Goal: Task Accomplishment & Management: Use online tool/utility

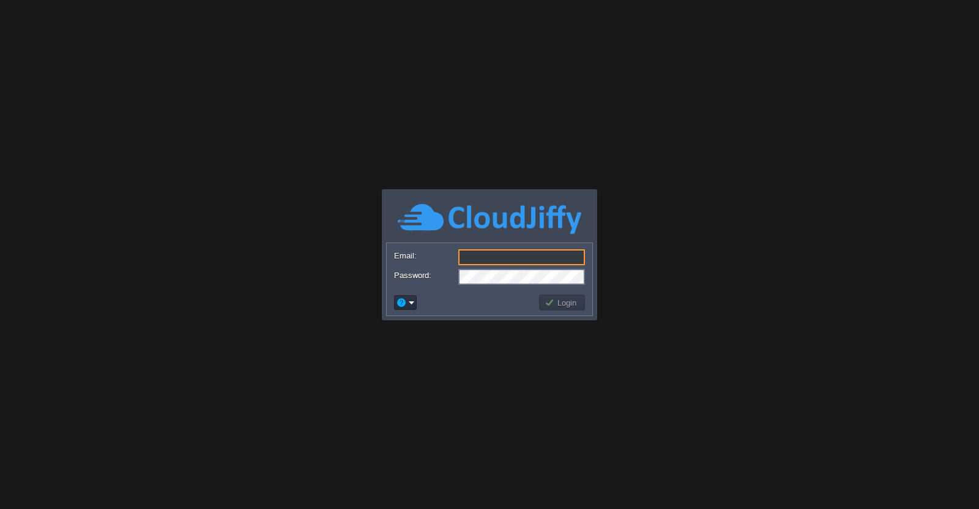
type input "[EMAIL_ADDRESS][DOMAIN_NAME]"
click at [560, 303] on button "Login" at bounding box center [563, 302] width 36 height 11
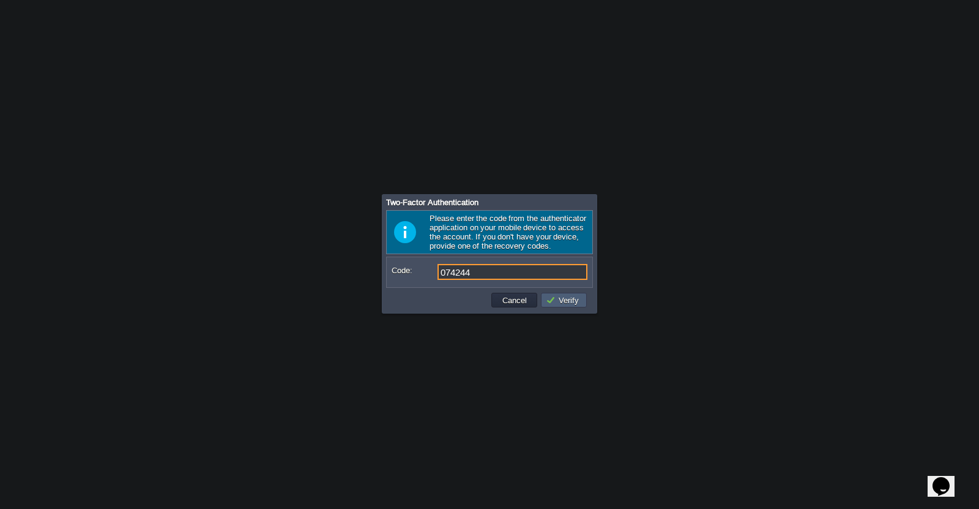
type input "074244"
click at [558, 303] on button "Verify" at bounding box center [564, 299] width 37 height 11
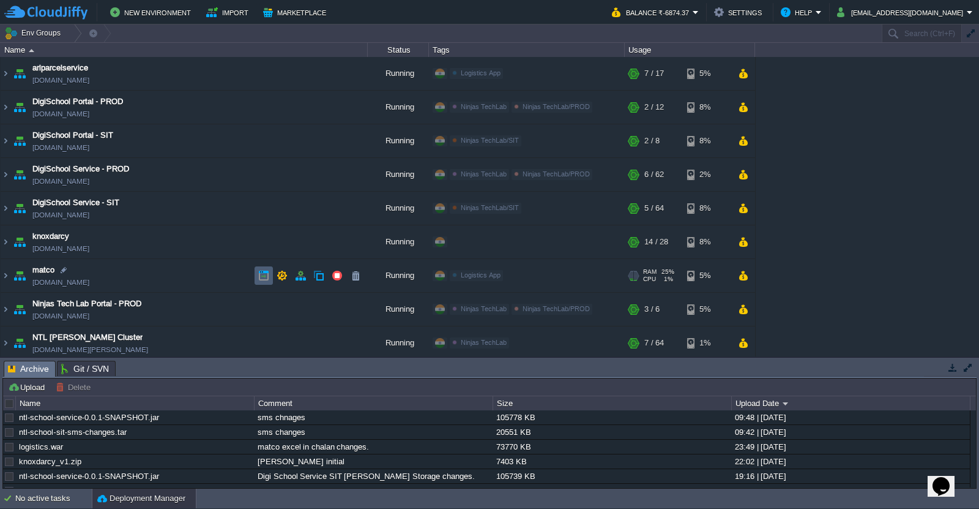
scroll to position [71, 0]
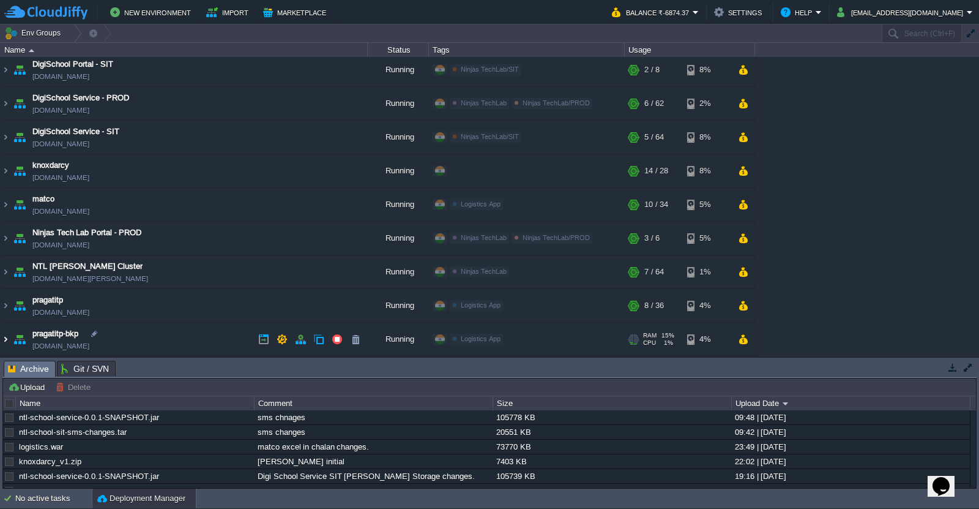
click at [3, 338] on img at bounding box center [6, 339] width 10 height 33
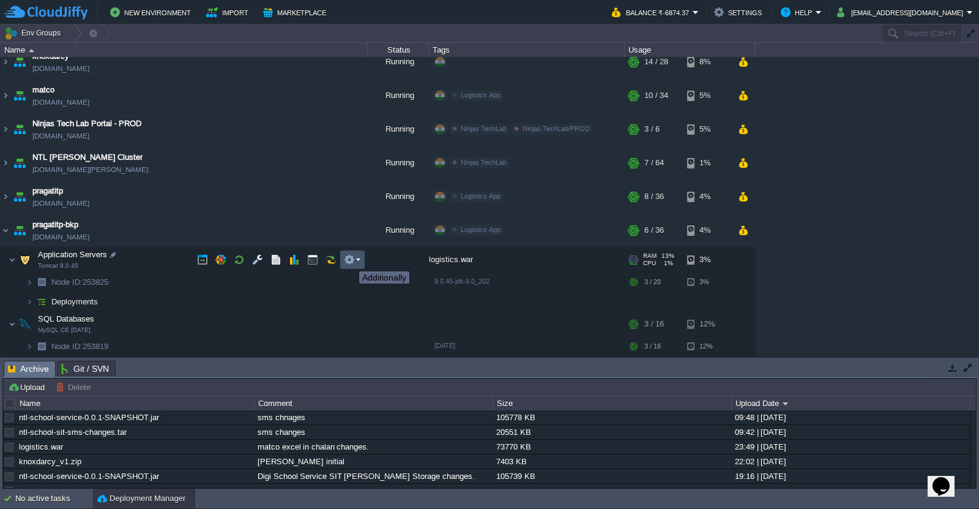
click at [350, 260] on button "button" at bounding box center [349, 259] width 11 height 11
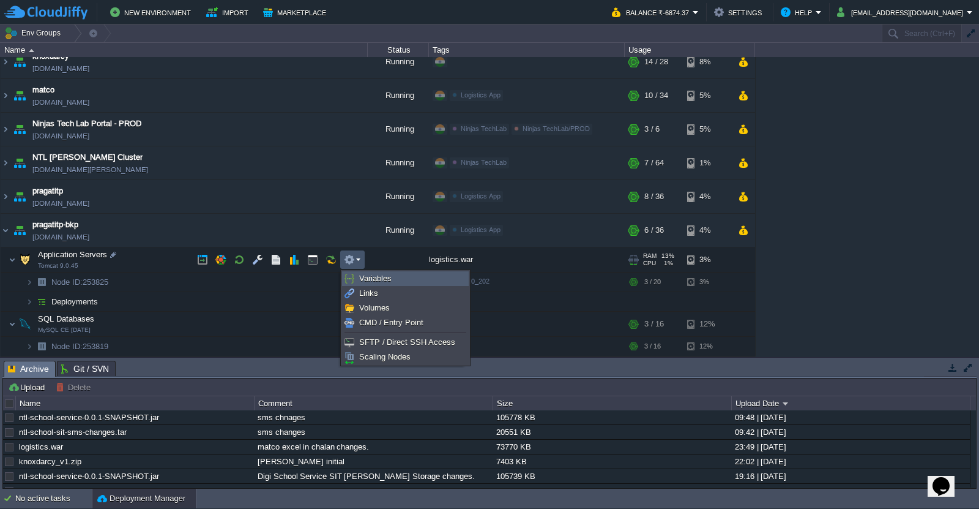
click at [375, 278] on span "Variables" at bounding box center [375, 278] width 32 height 9
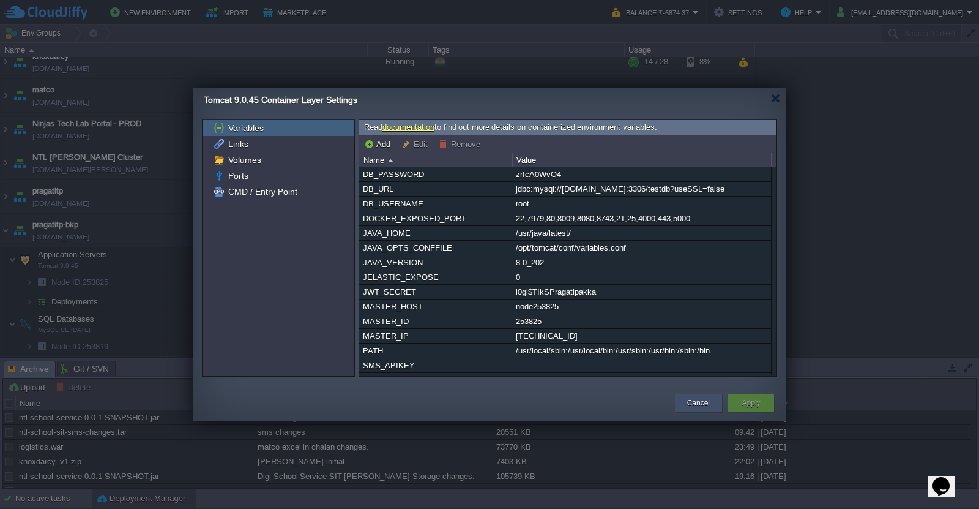
click at [690, 406] on button "Cancel" at bounding box center [698, 403] width 23 height 12
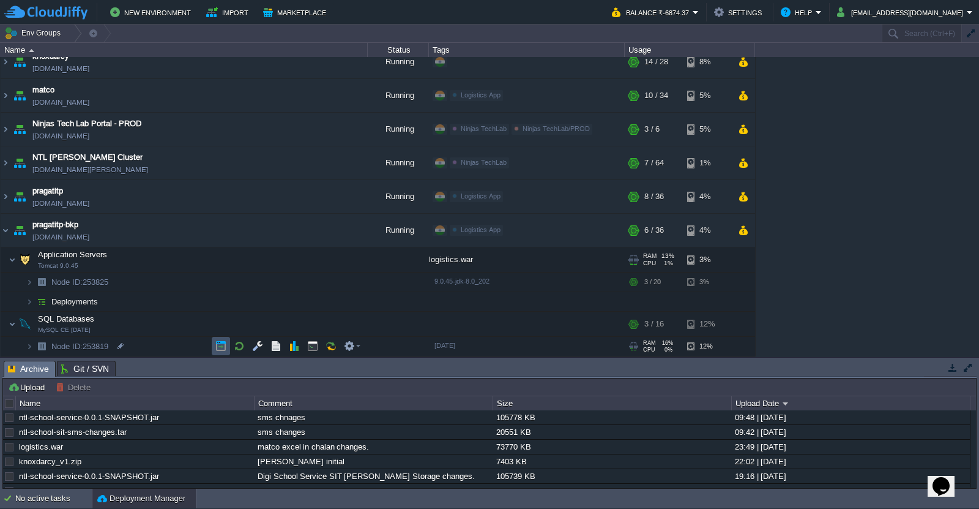
click at [220, 348] on button "button" at bounding box center [220, 345] width 11 height 11
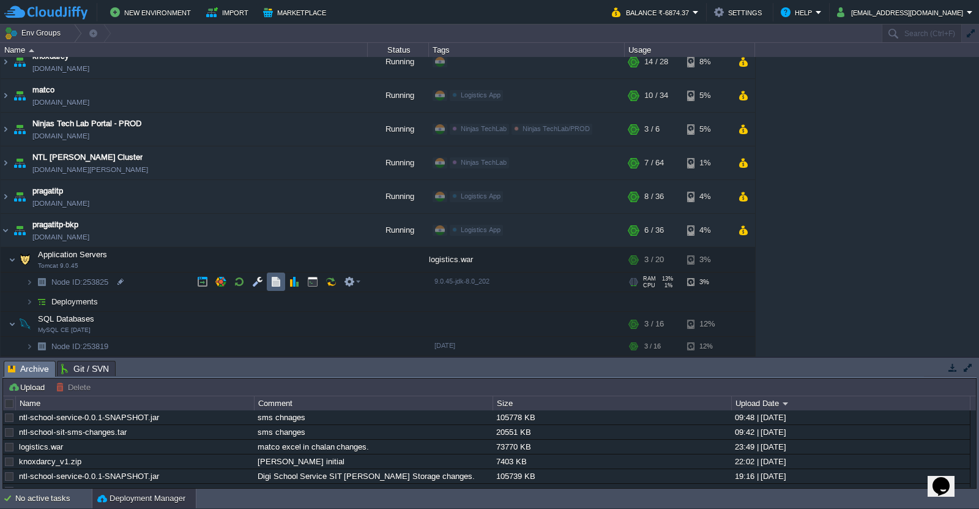
click at [271, 283] on button "button" at bounding box center [276, 281] width 11 height 11
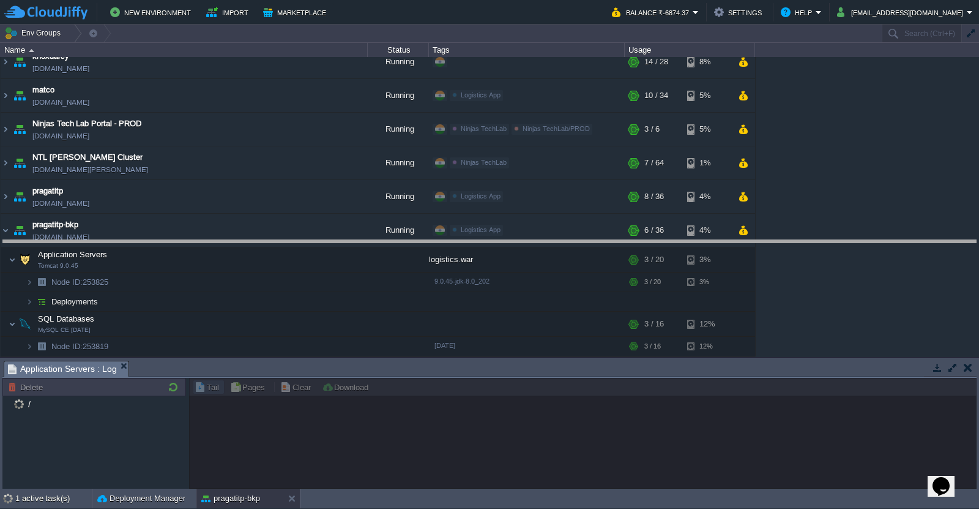
drag, startPoint x: 517, startPoint y: 373, endPoint x: 478, endPoint y: 222, distance: 156.2
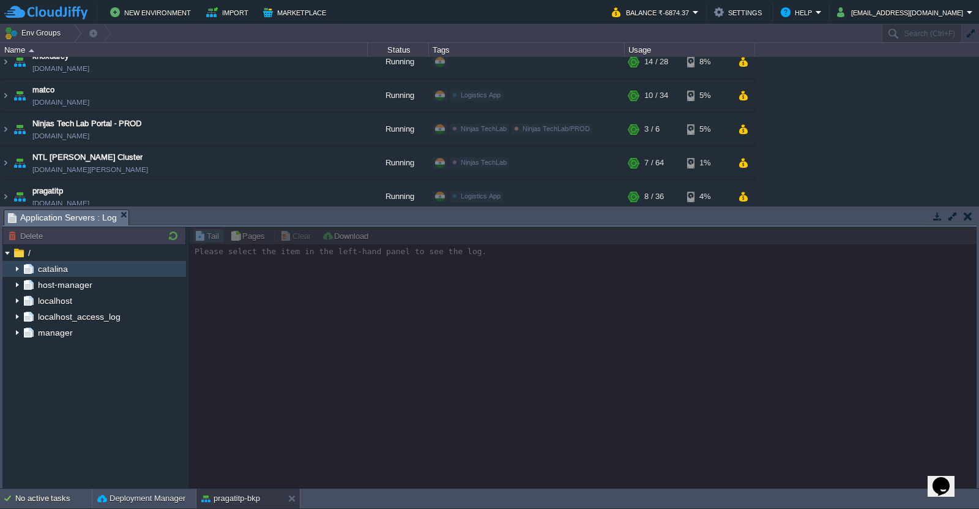
click at [20, 271] on img at bounding box center [17, 269] width 10 height 16
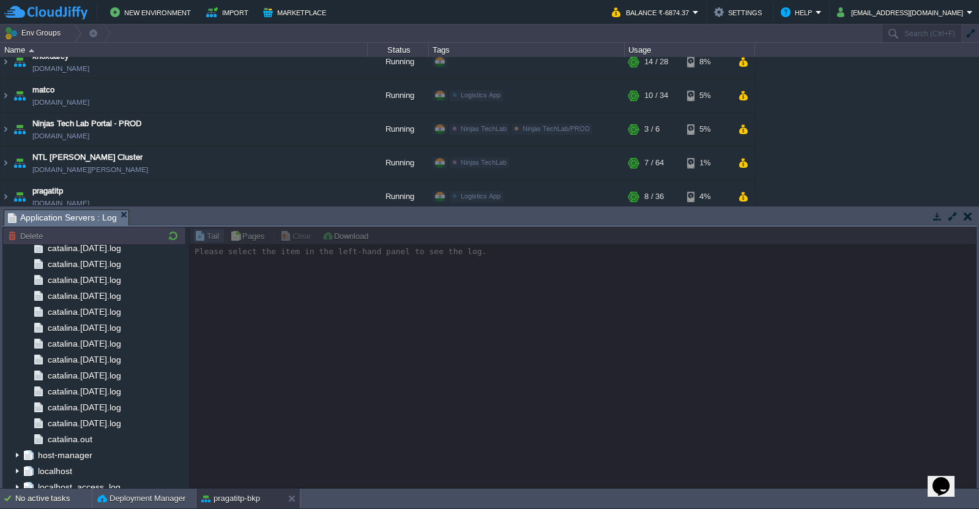
scroll to position [251, 0]
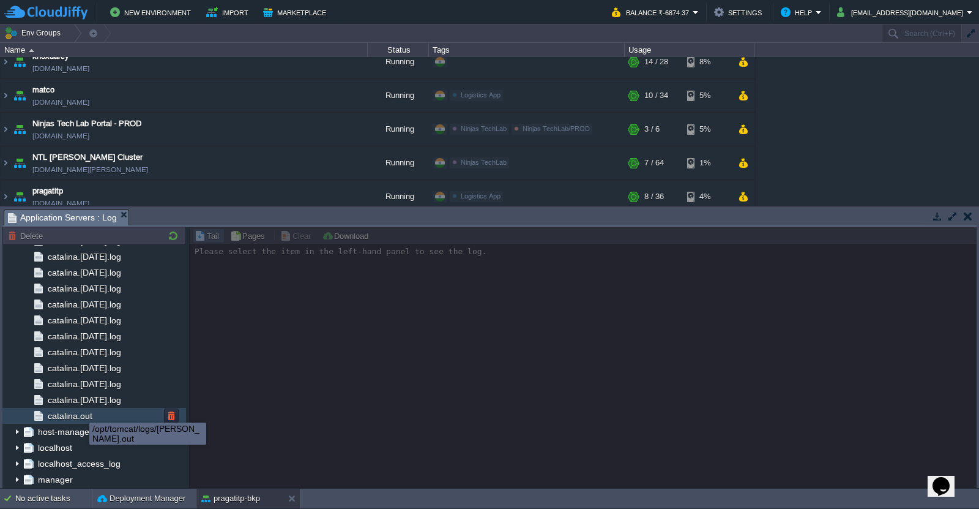
click at [81, 413] on span "catalina.out" at bounding box center [69, 415] width 49 height 11
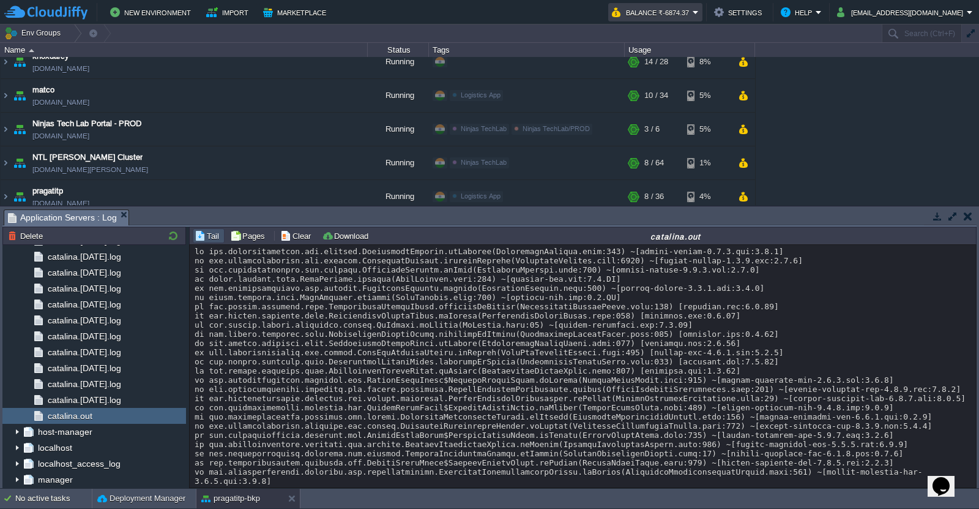
scroll to position [9759, 0]
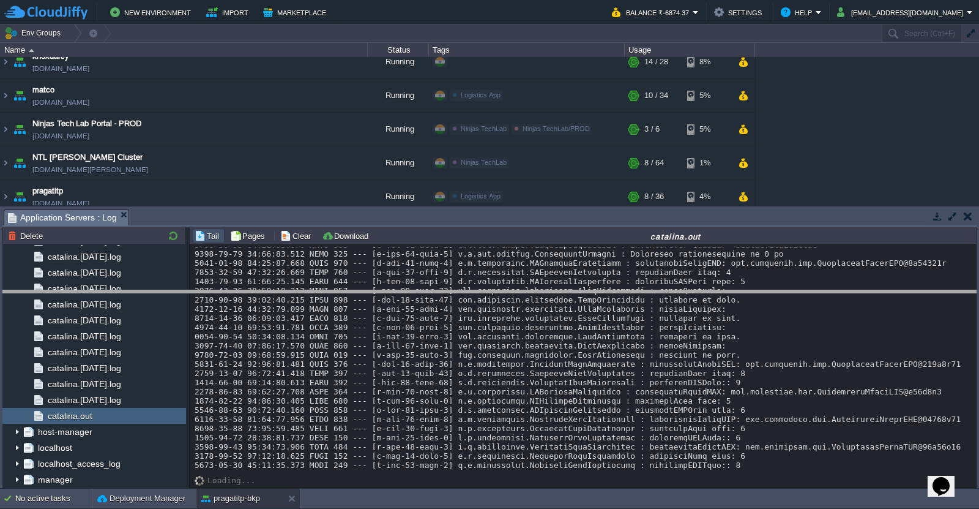
drag, startPoint x: 473, startPoint y: 216, endPoint x: 466, endPoint y: 311, distance: 95.1
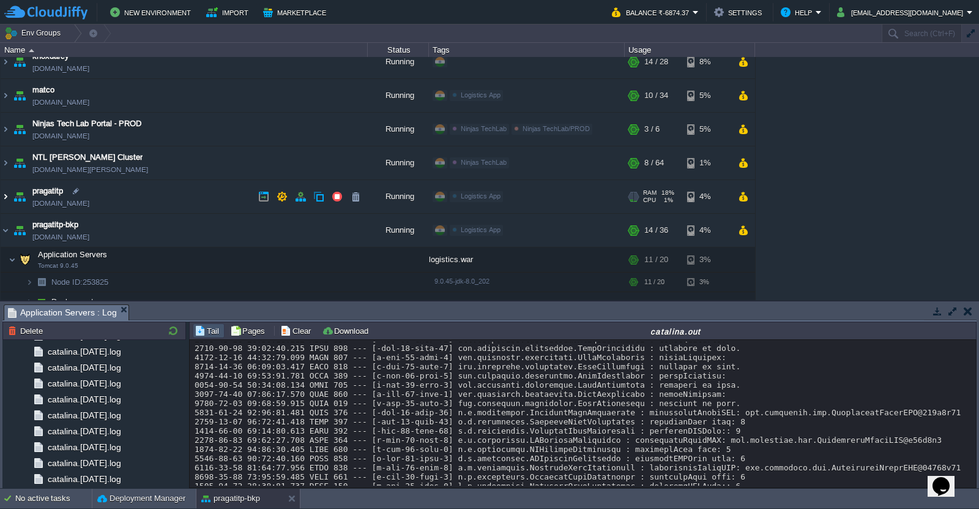
click at [7, 195] on img at bounding box center [6, 196] width 10 height 33
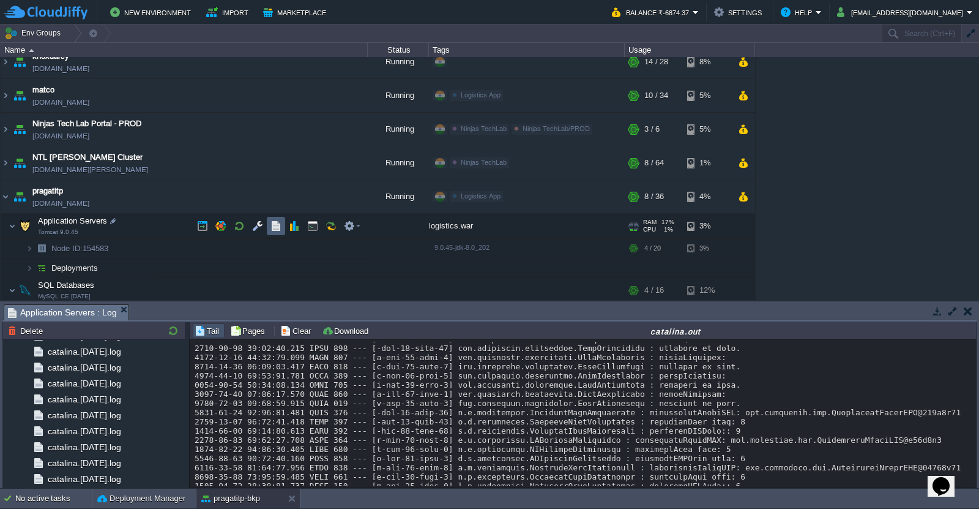
click at [268, 227] on td at bounding box center [276, 226] width 18 height 18
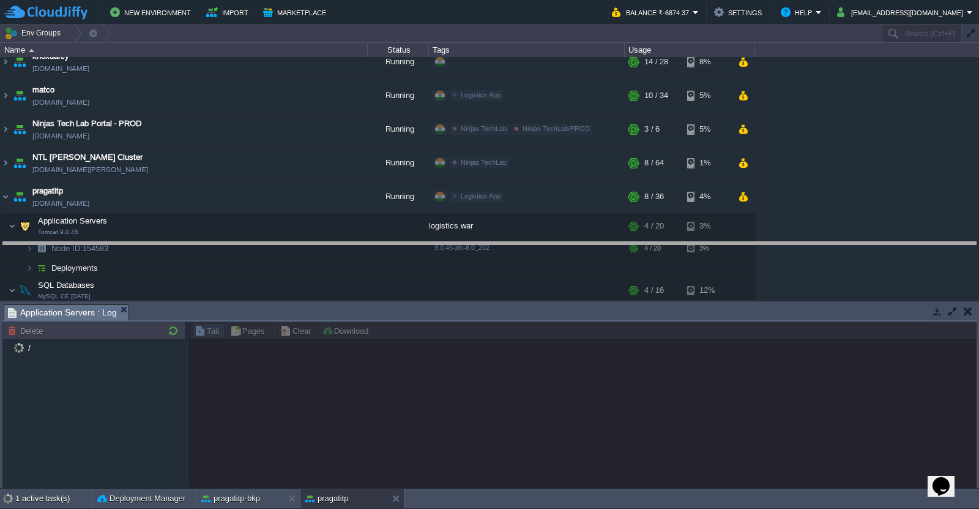
drag, startPoint x: 425, startPoint y: 320, endPoint x: 416, endPoint y: 182, distance: 138.0
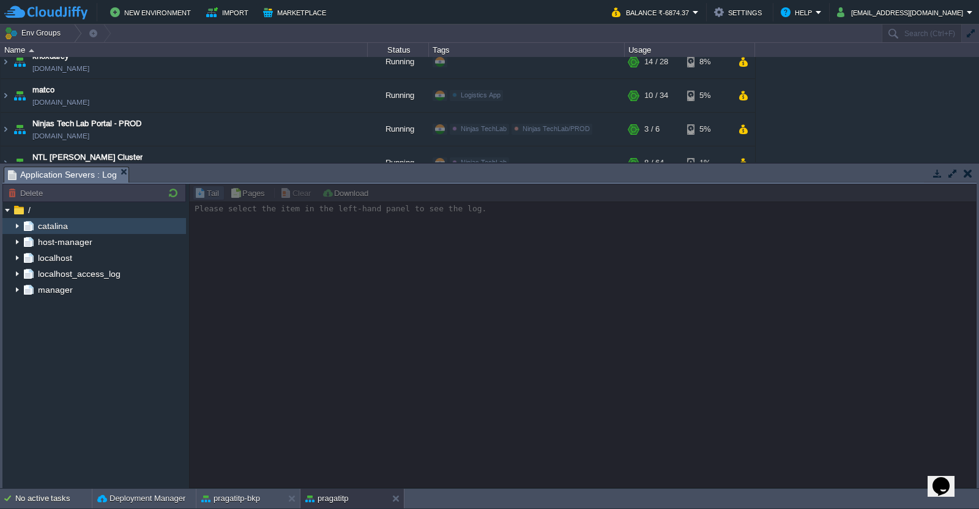
click at [14, 226] on img at bounding box center [17, 226] width 10 height 16
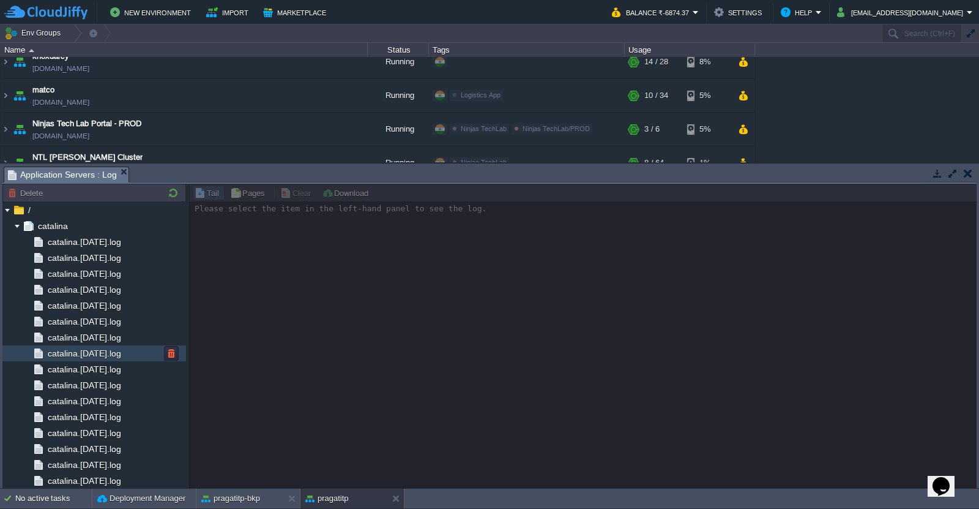
scroll to position [208, 0]
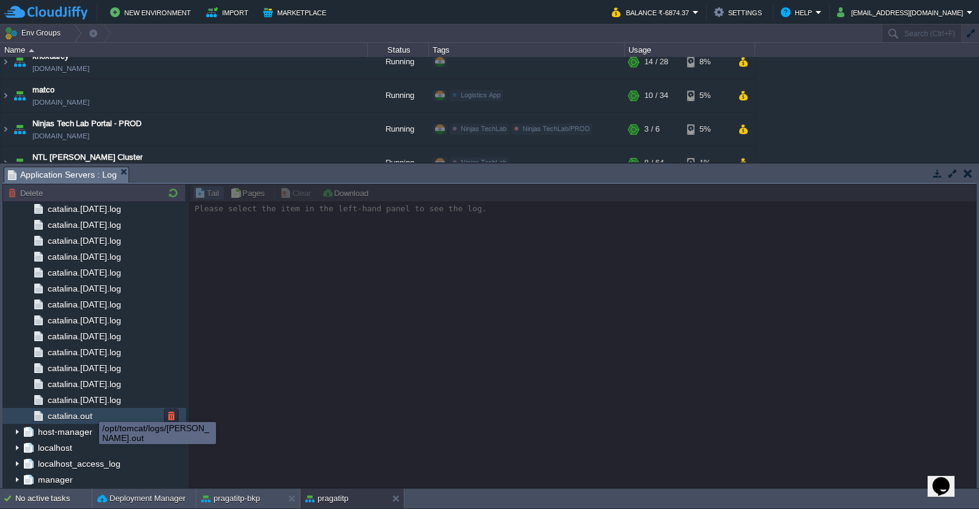
click at [91, 416] on span "catalina.out" at bounding box center [69, 415] width 49 height 11
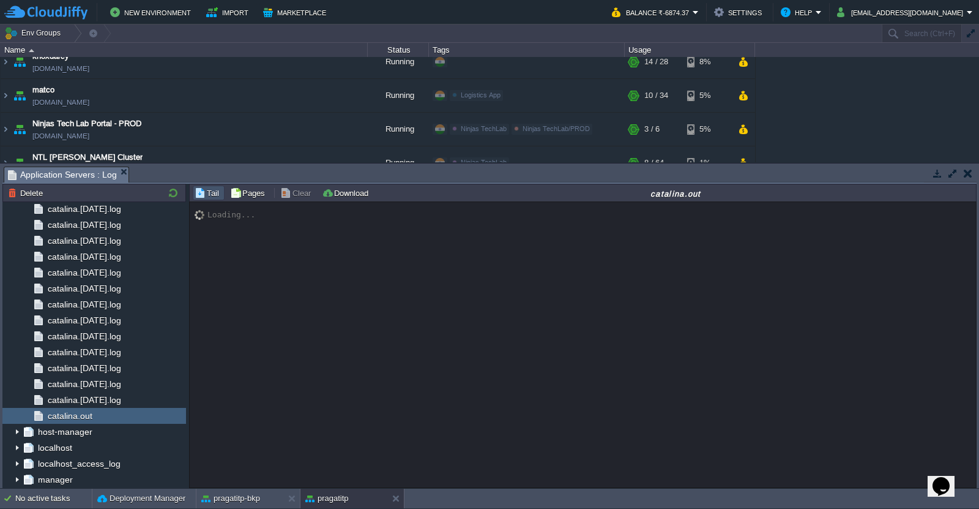
scroll to position [158, 0]
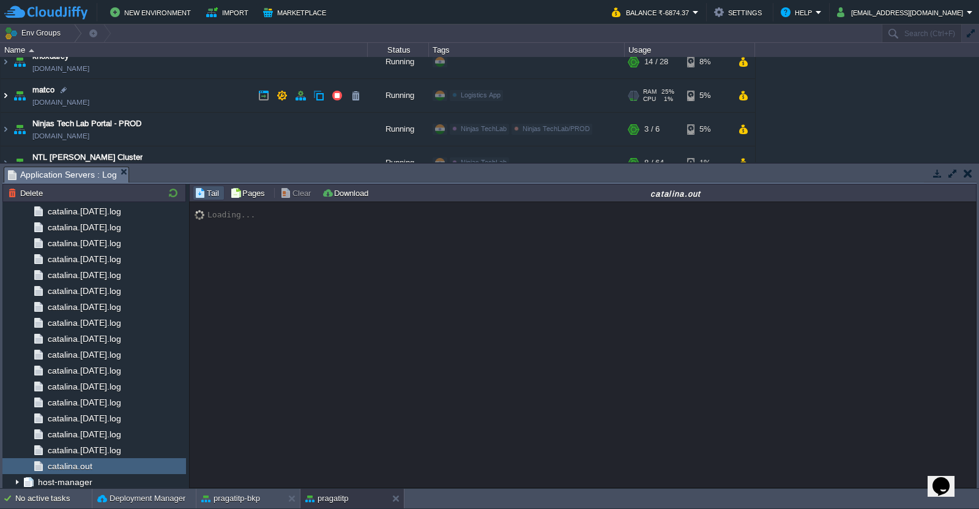
click at [9, 95] on img at bounding box center [6, 95] width 10 height 33
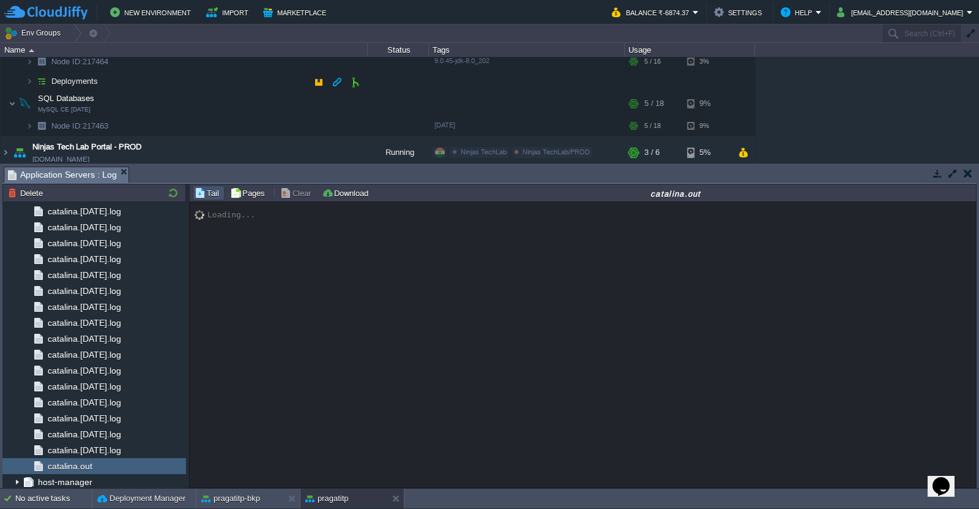
scroll to position [265, 0]
click at [222, 124] on button "button" at bounding box center [220, 126] width 11 height 11
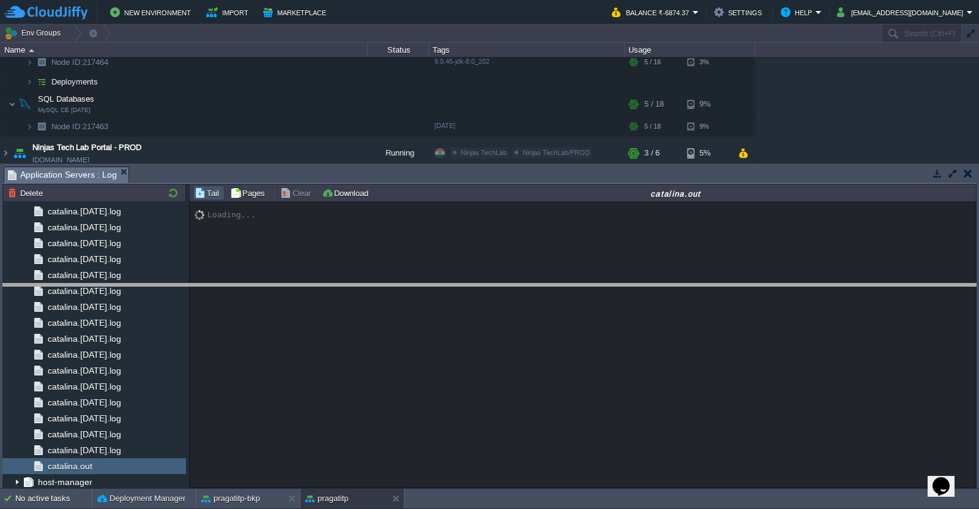
drag, startPoint x: 440, startPoint y: 174, endPoint x: 457, endPoint y: 293, distance: 119.4
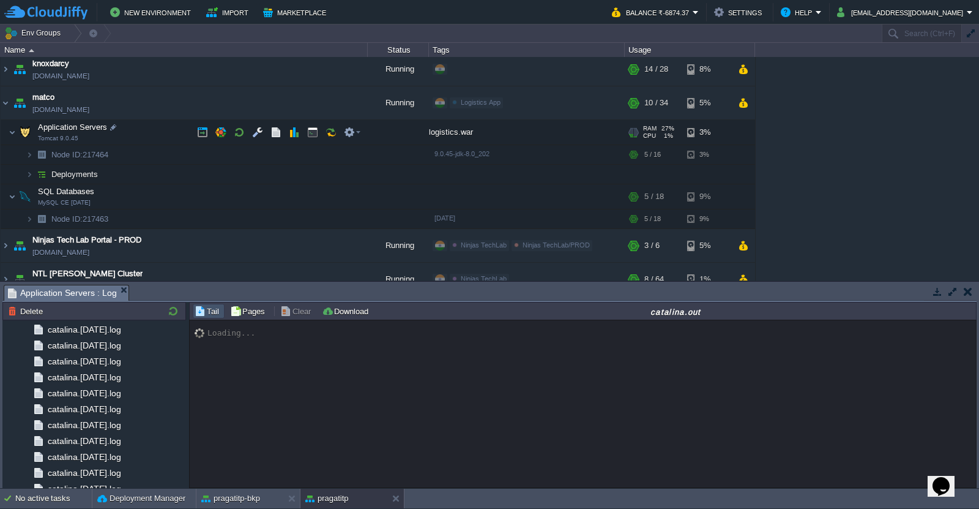
scroll to position [160, 0]
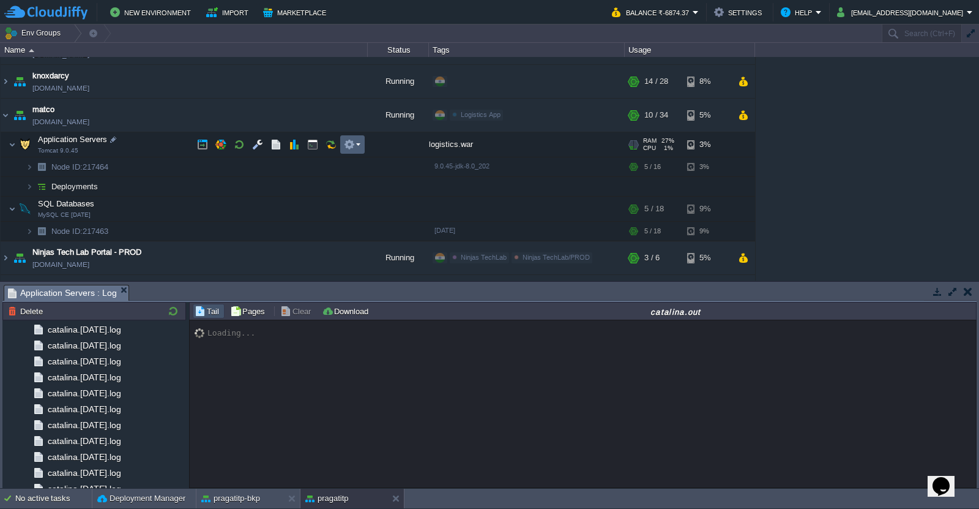
click at [359, 150] on em at bounding box center [352, 144] width 17 height 11
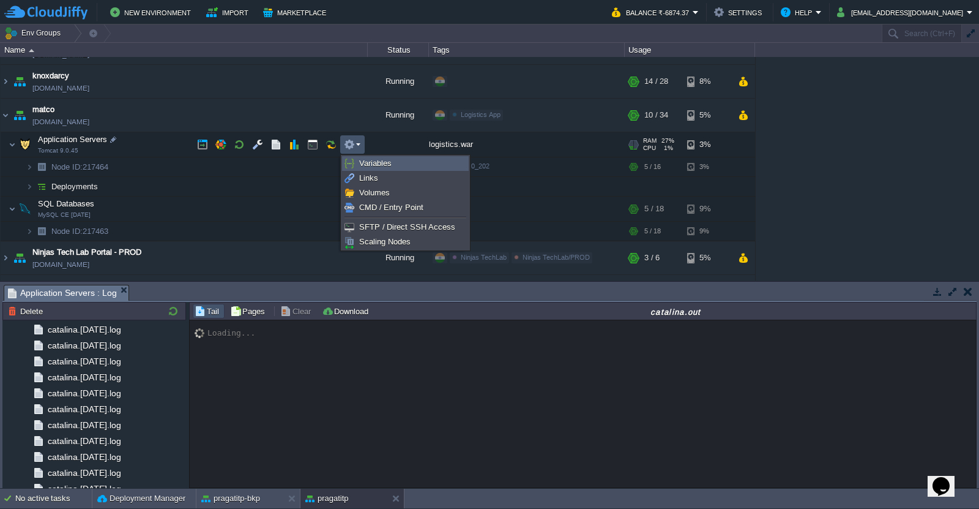
click at [376, 161] on span "Variables" at bounding box center [375, 163] width 32 height 9
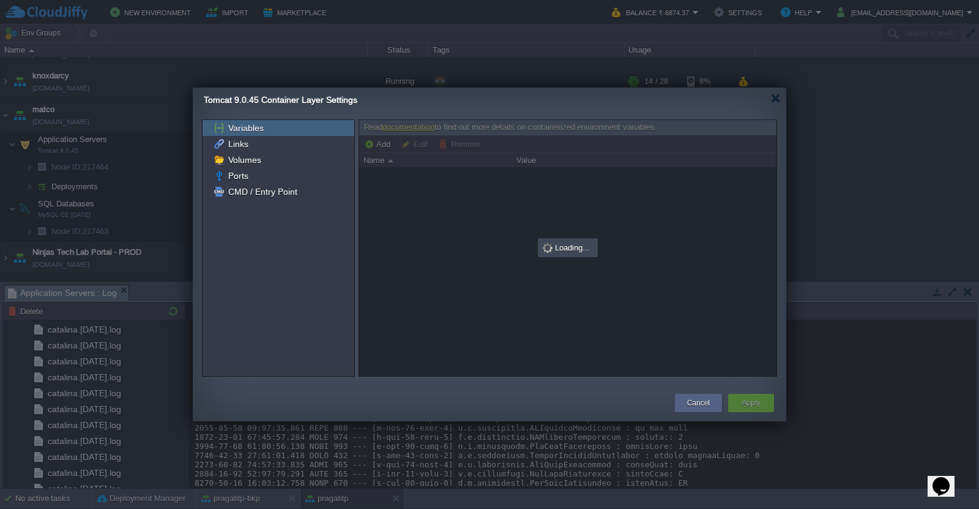
scroll to position [9531, 0]
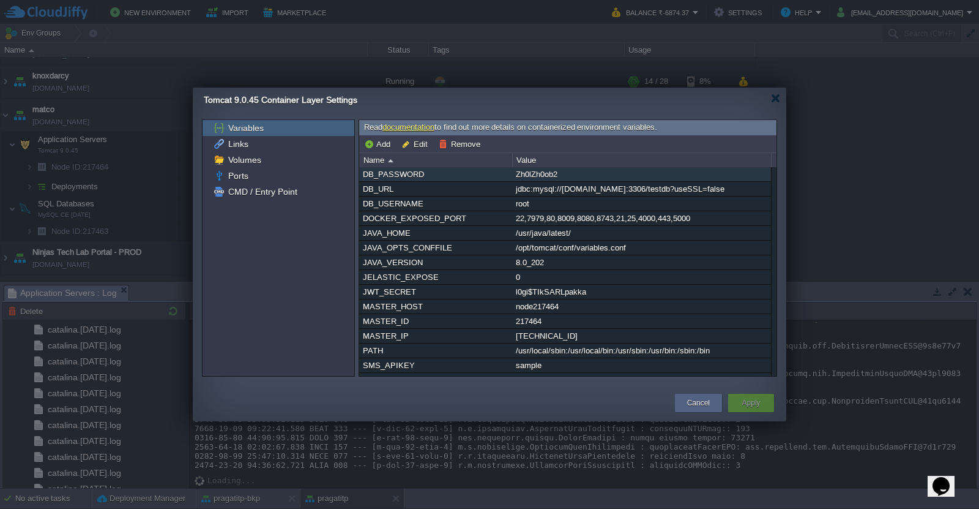
click at [541, 172] on div "Zh0lZh0ob2" at bounding box center [642, 174] width 258 height 14
click at [541, 172] on div "DB_PASSWORD [SECURITY_DATA] DB_URL jdbc:mysql://[DOMAIN_NAME]:3306/testdb?useSS…" at bounding box center [567, 271] width 417 height 208
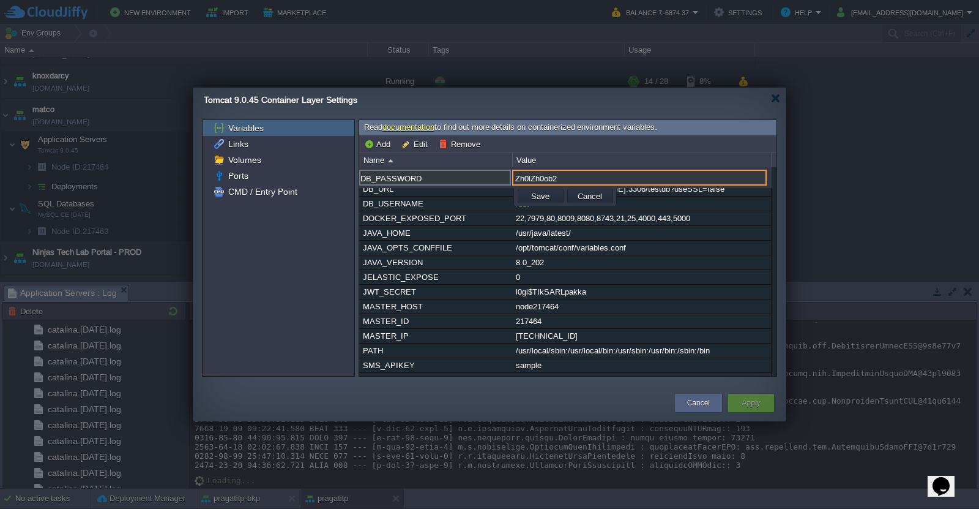
click at [541, 172] on input "Zh0lZh0ob2" at bounding box center [639, 178] width 255 height 16
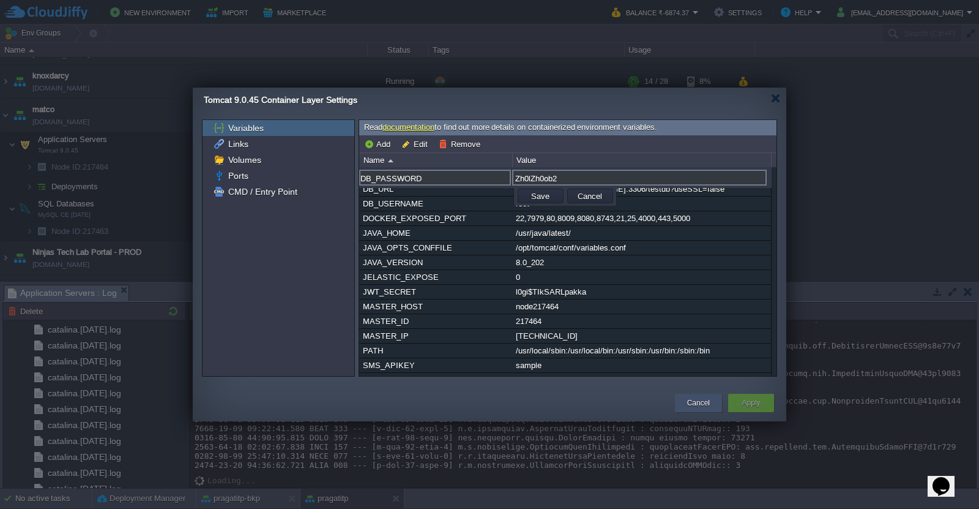
click at [705, 403] on button "Cancel" at bounding box center [698, 403] width 23 height 12
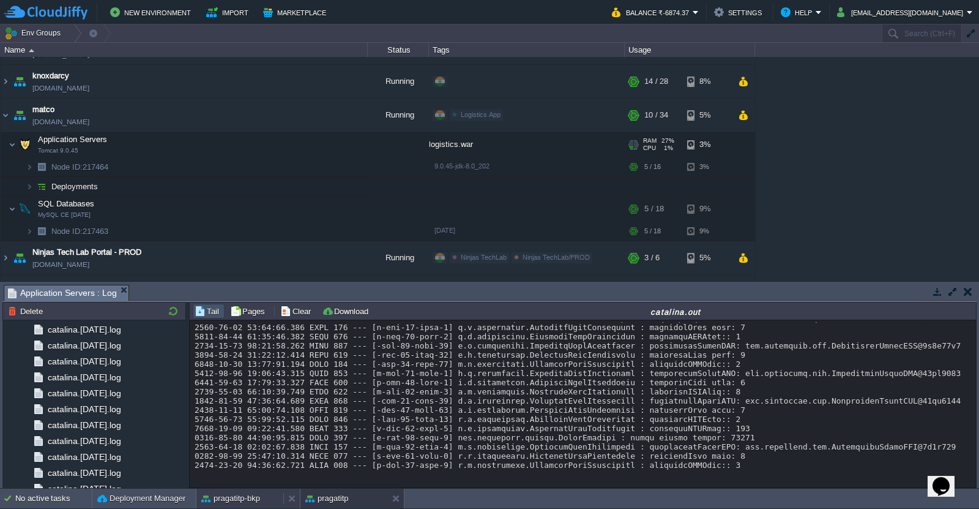
click at [256, 498] on button "pragatitp-bkp" at bounding box center [230, 498] width 59 height 12
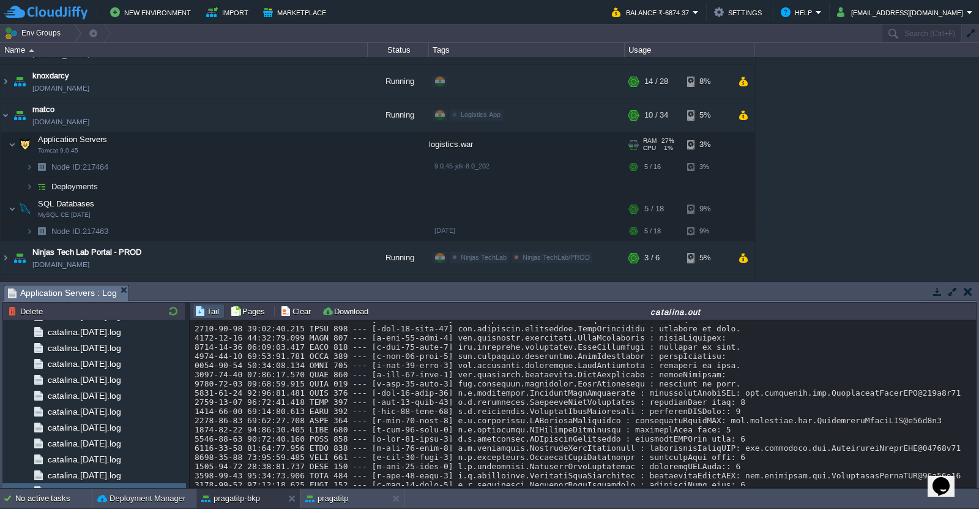
scroll to position [9834, 0]
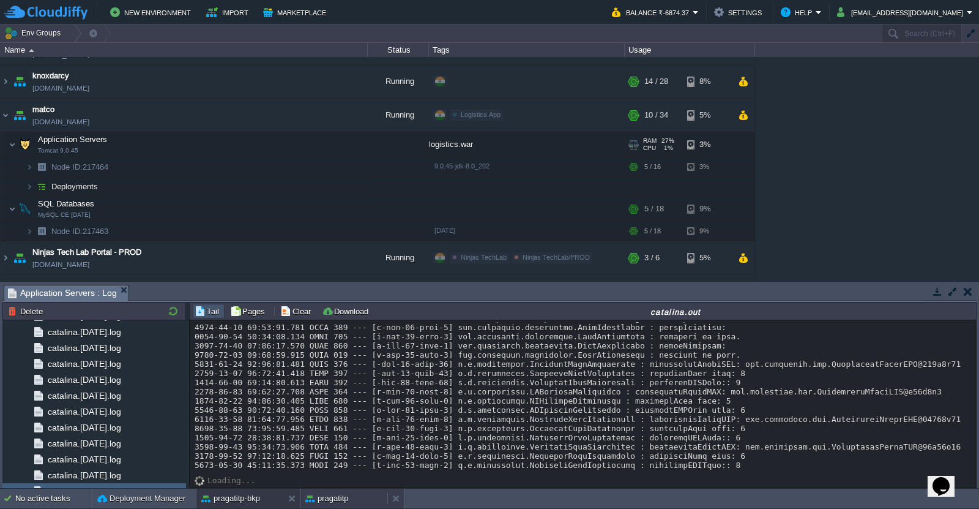
click at [341, 498] on button "pragatitp" at bounding box center [326, 498] width 43 height 12
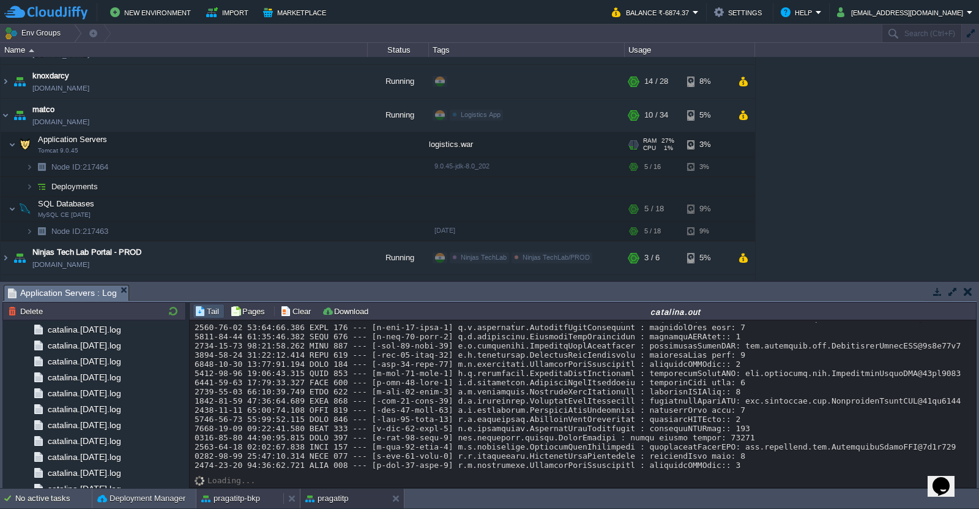
click at [251, 501] on button "pragatitp-bkp" at bounding box center [230, 498] width 59 height 12
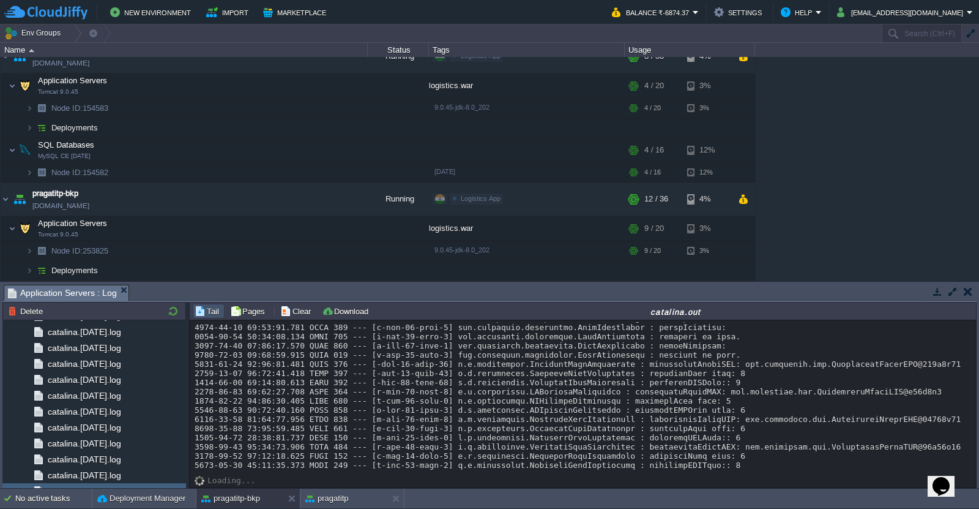
scroll to position [474, 0]
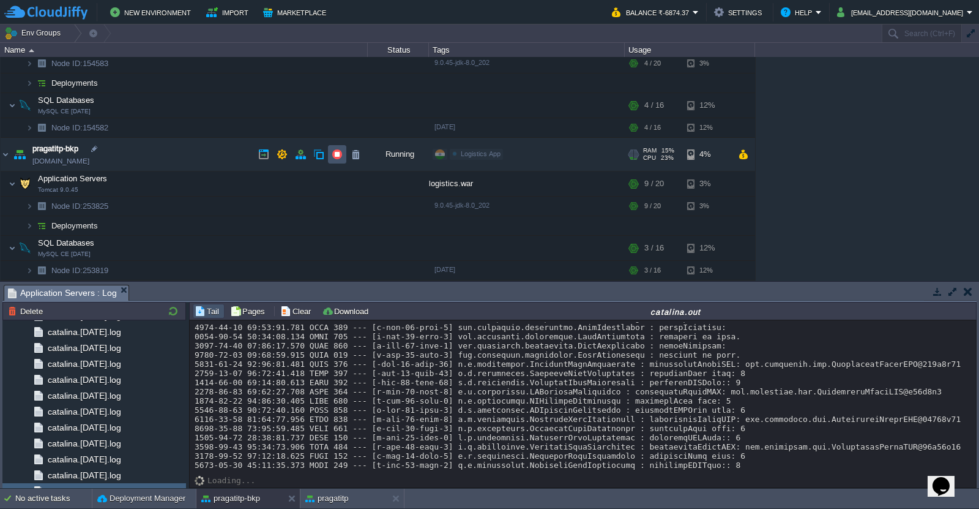
click at [337, 154] on button "button" at bounding box center [337, 154] width 11 height 11
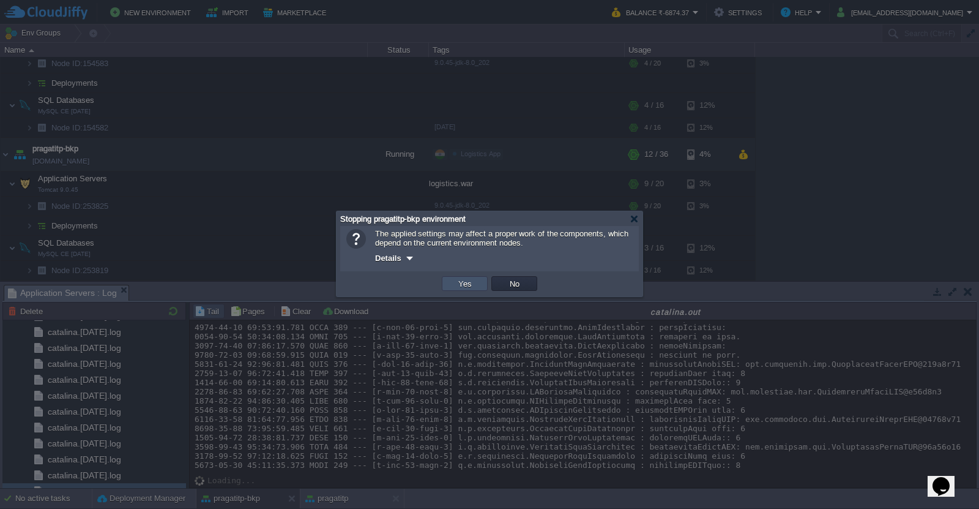
click at [463, 281] on button "Yes" at bounding box center [465, 283] width 21 height 11
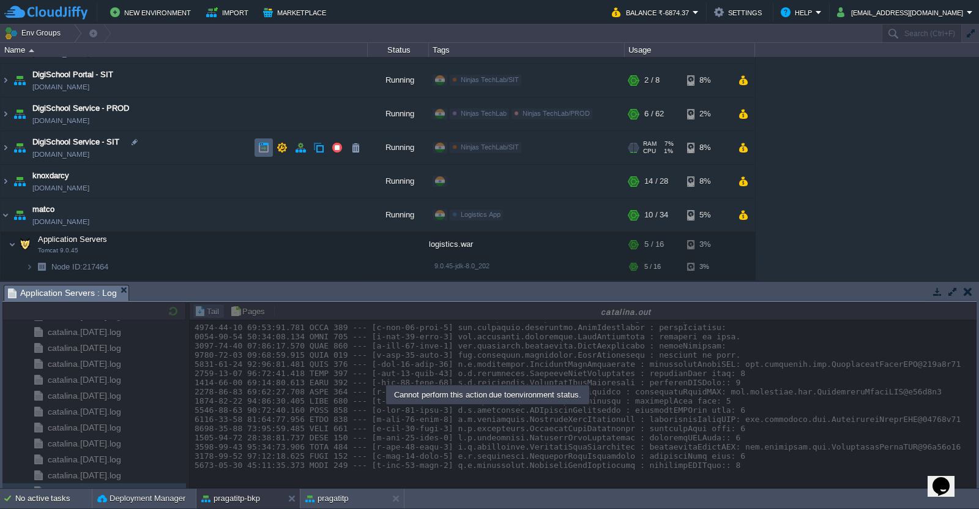
scroll to position [54, 0]
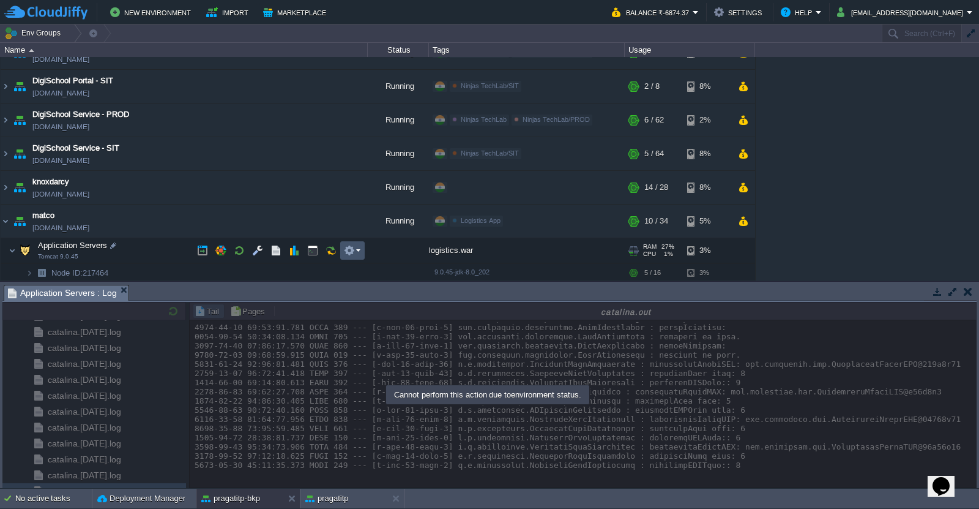
click at [354, 254] on button "button" at bounding box center [349, 250] width 11 height 11
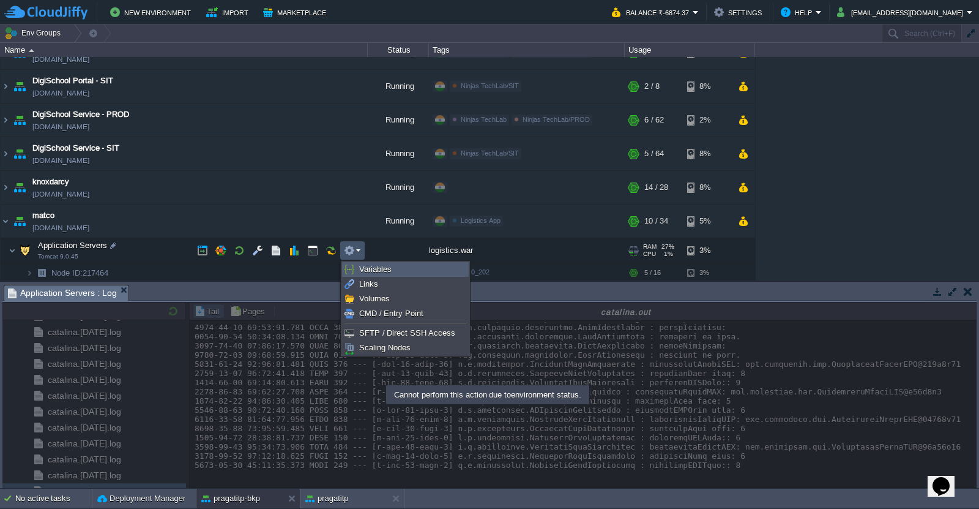
click at [383, 271] on span "Variables" at bounding box center [375, 268] width 32 height 9
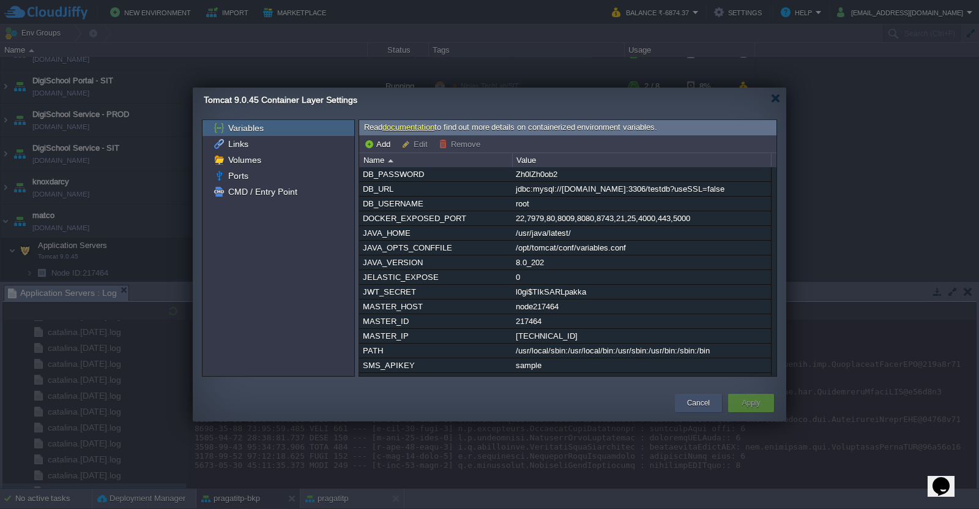
click at [695, 402] on button "Cancel" at bounding box center [698, 403] width 23 height 12
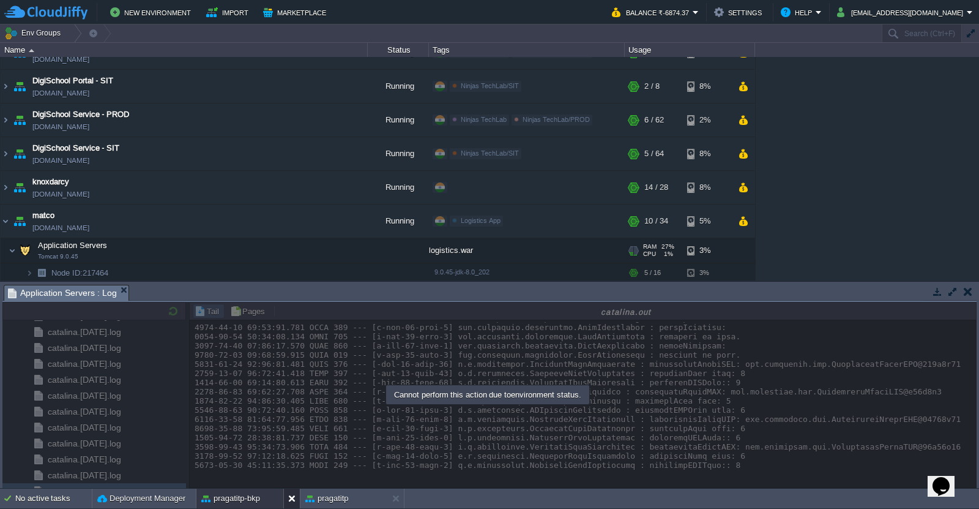
click at [291, 500] on button at bounding box center [294, 498] width 12 height 12
